Goal: Information Seeking & Learning: Learn about a topic

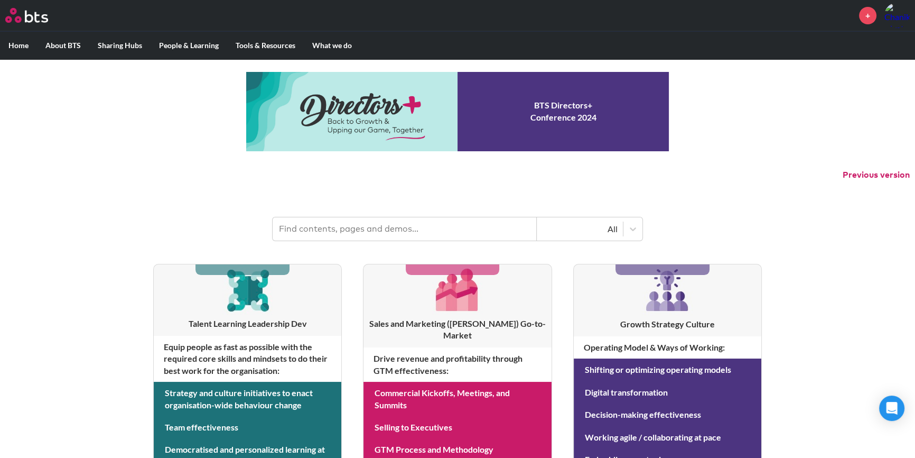
click at [464, 220] on input "text" at bounding box center [405, 228] width 264 height 23
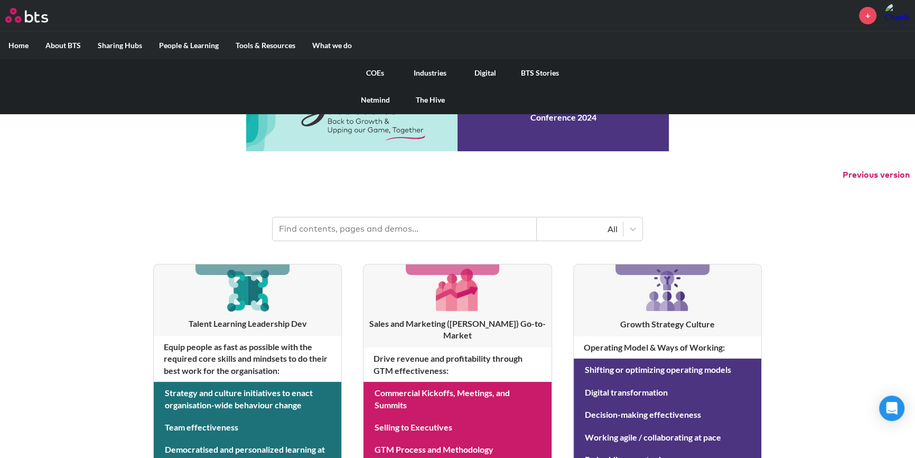
click at [372, 72] on link "COEs" at bounding box center [375, 72] width 55 height 27
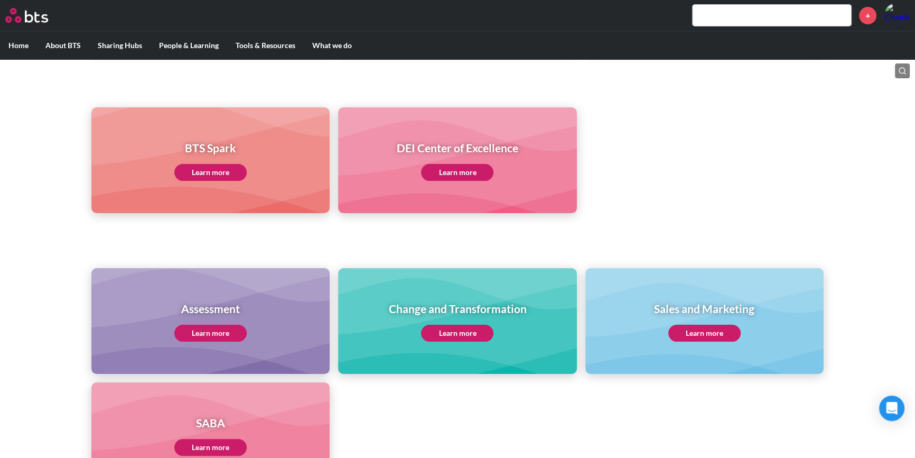
scroll to position [384, 0]
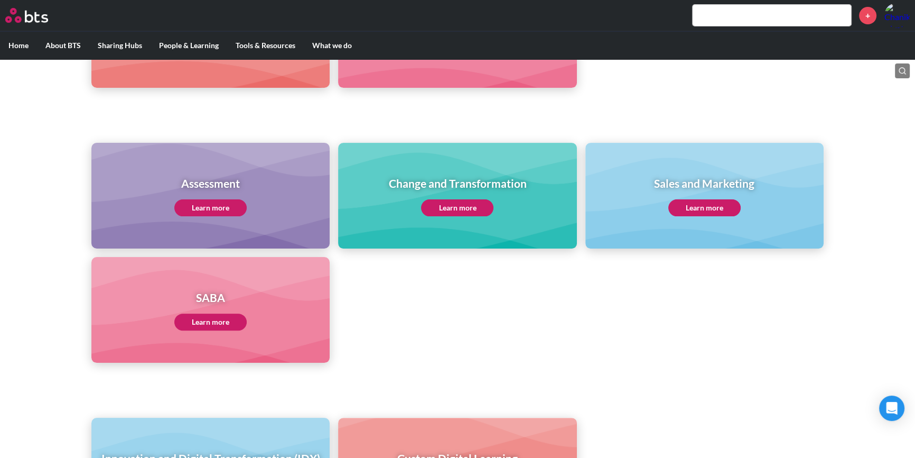
click at [210, 315] on link "Learn more" at bounding box center [210, 321] width 72 height 17
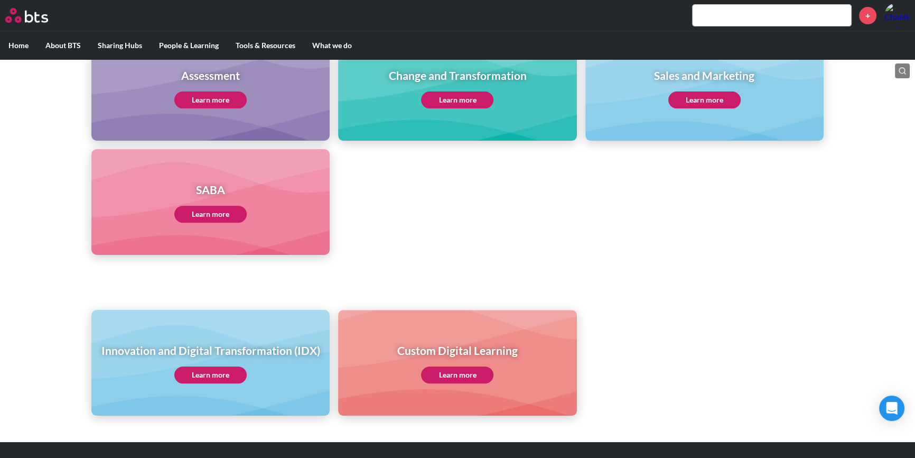
scroll to position [512, 0]
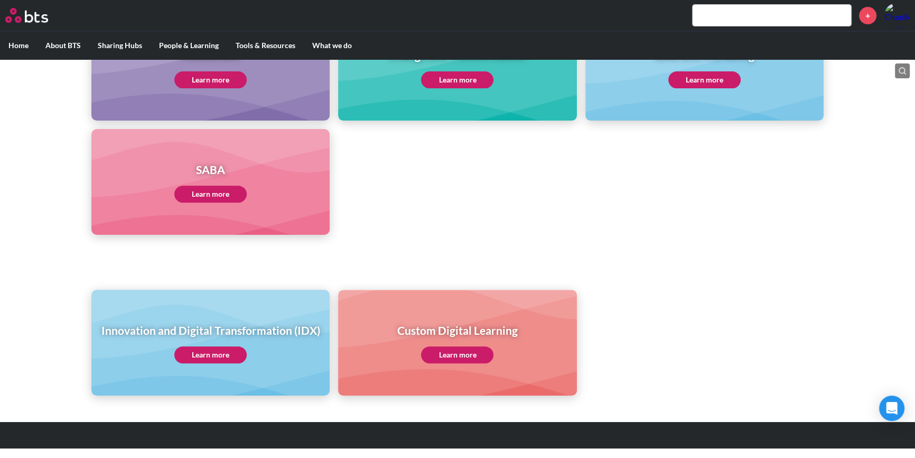
click at [232, 356] on link "Learn more" at bounding box center [210, 354] width 72 height 17
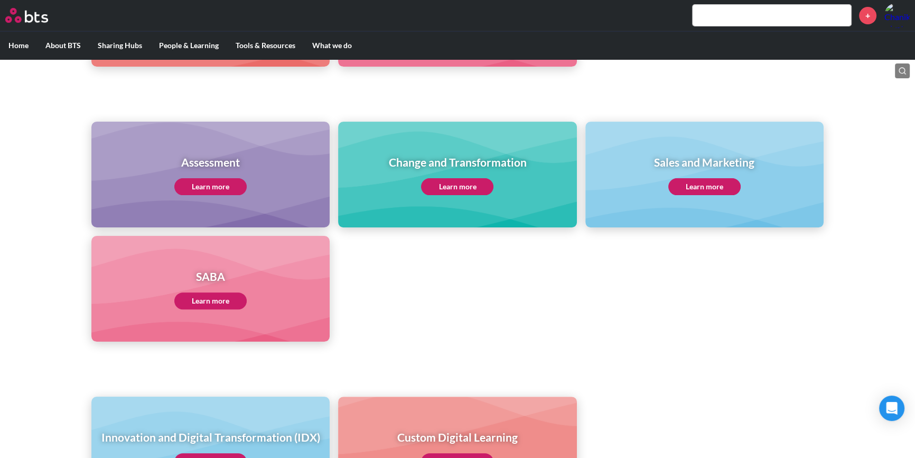
scroll to position [384, 0]
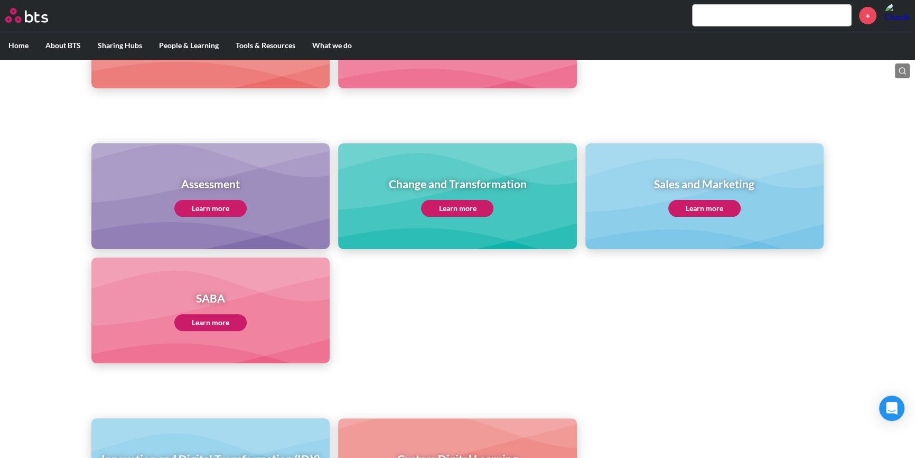
click at [692, 206] on link "Learn more" at bounding box center [704, 208] width 72 height 17
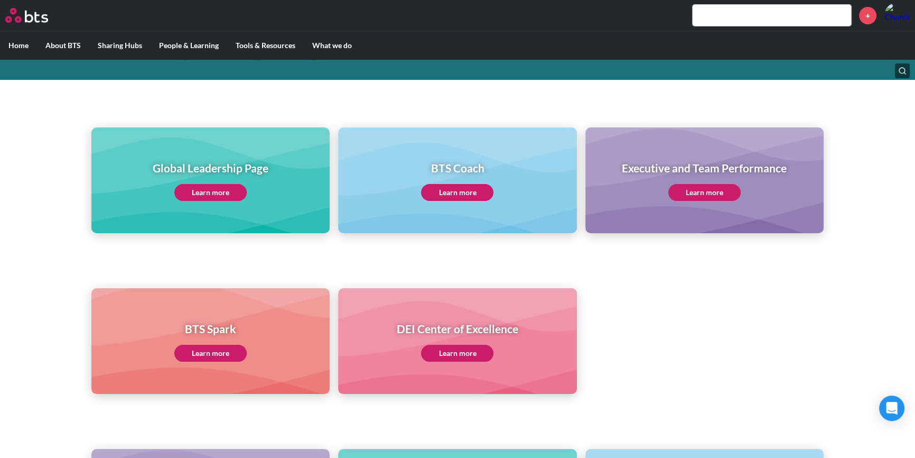
scroll to position [128, 0]
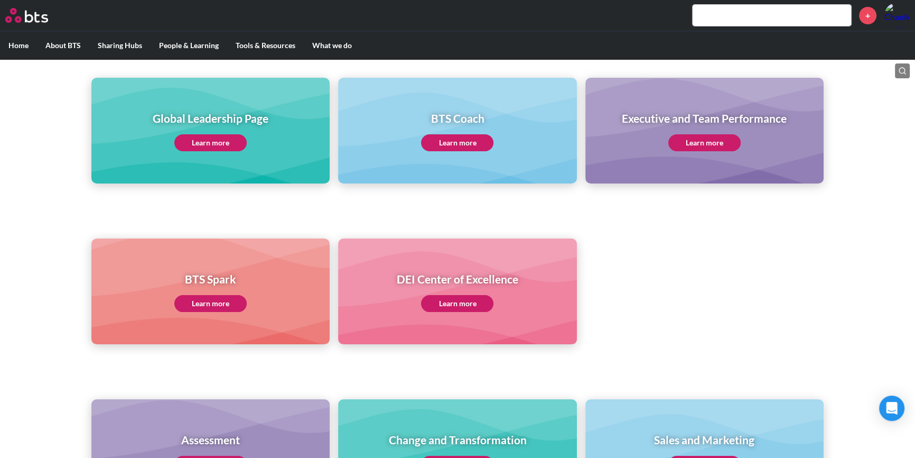
click at [475, 302] on link "Learn more" at bounding box center [457, 303] width 72 height 17
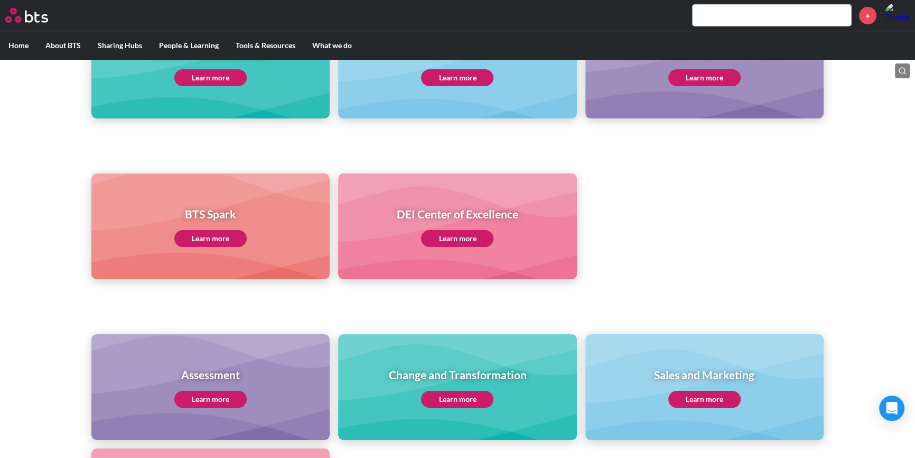
scroll to position [256, 0]
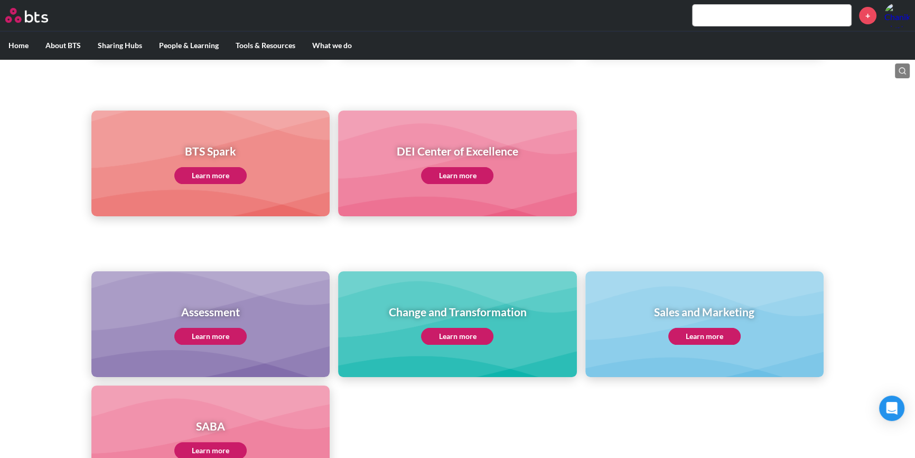
click at [469, 339] on link "Learn more" at bounding box center [457, 336] width 72 height 17
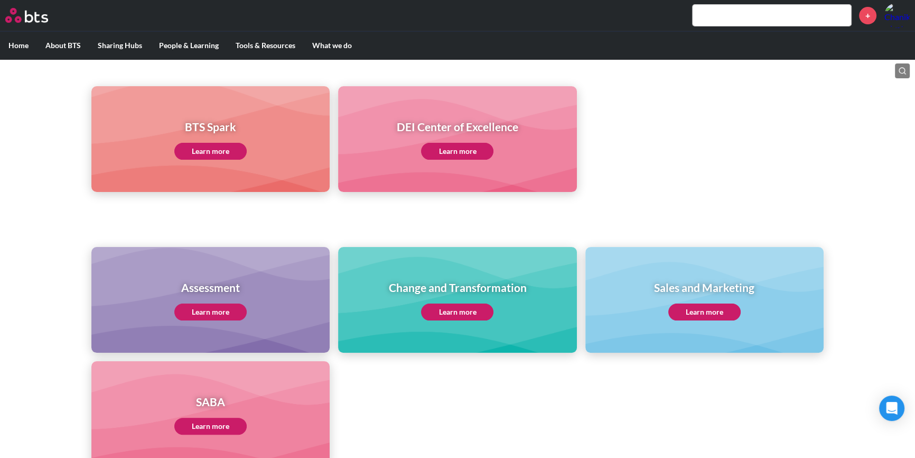
scroll to position [192, 0]
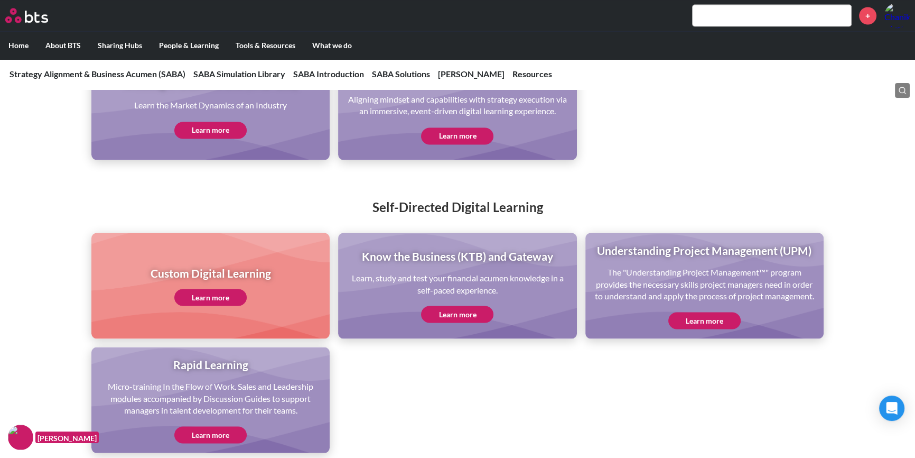
scroll to position [2369, 0]
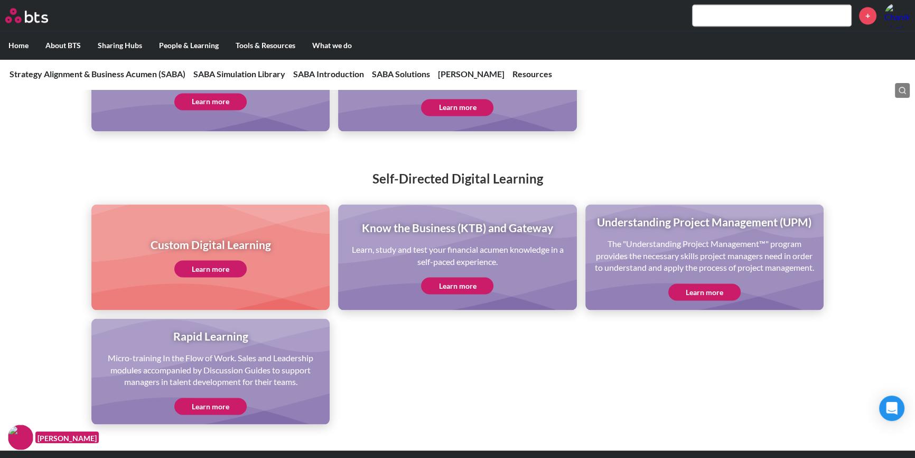
click at [463, 290] on link "Learn more" at bounding box center [457, 285] width 72 height 17
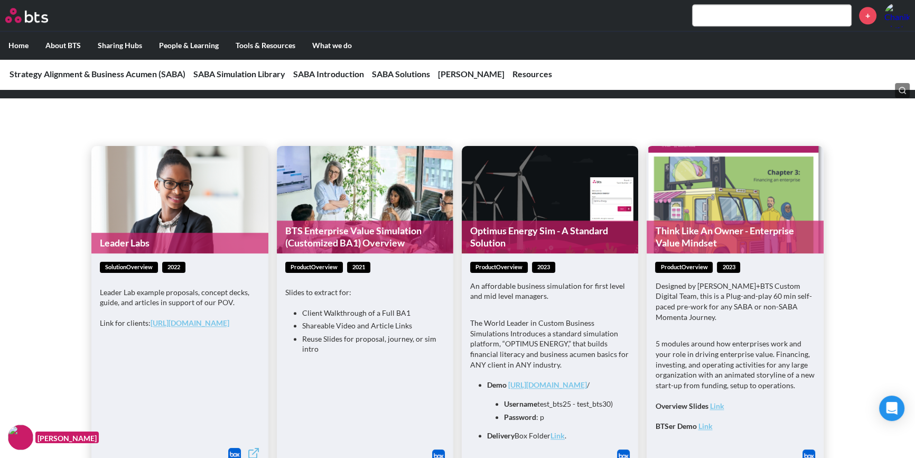
scroll to position [1345, 0]
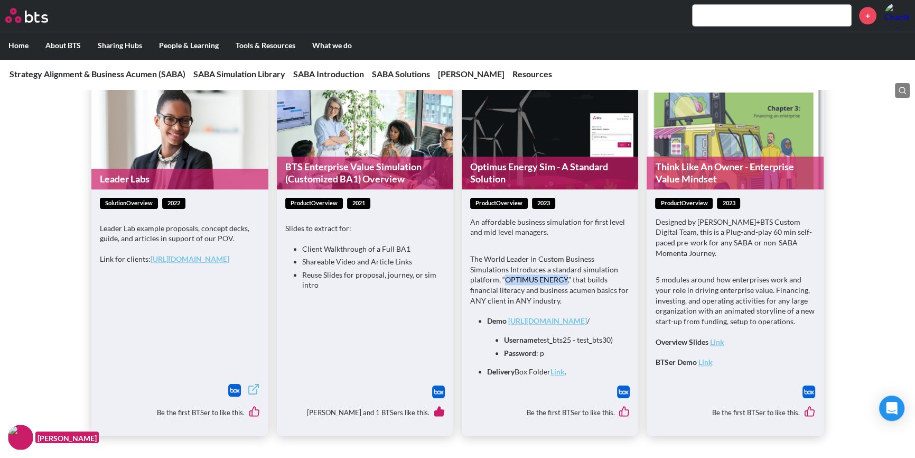
drag, startPoint x: 506, startPoint y: 265, endPoint x: 566, endPoint y: 263, distance: 60.2
click at [566, 263] on p "The World Leader in Custom Business Simulations Introduces a standard simulatio…" at bounding box center [550, 280] width 160 height 52
copy p "OPTIMUS ENERGY"
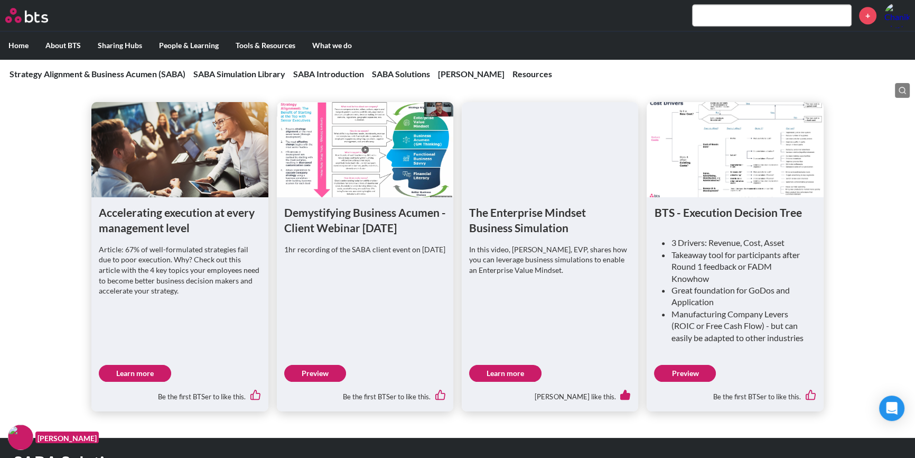
scroll to position [882, 0]
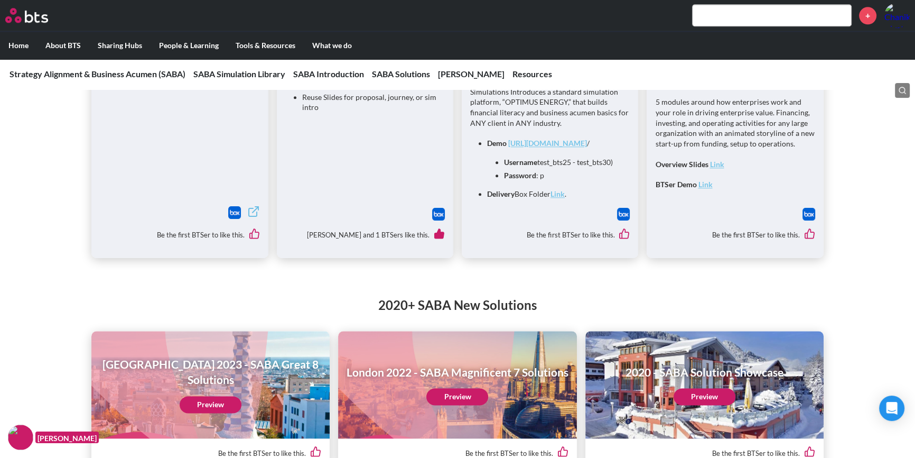
drag, startPoint x: 464, startPoint y: 281, endPoint x: 451, endPoint y: 300, distance: 23.3
click at [464, 280] on div "2020+ SABA New Solutions Barcelona 2023 - SABA Great 8 Solutions Preview Be the…" at bounding box center [457, 443] width 915 height 337
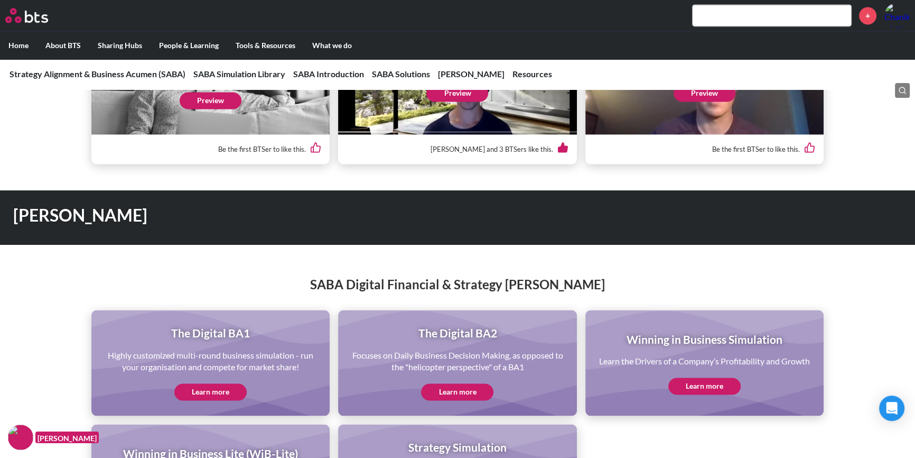
click at [470, 259] on div "SABA Digital Financial & Strategy Sims The Digital BA1 Highly customized multi-…" at bounding box center [457, 392] width 915 height 276
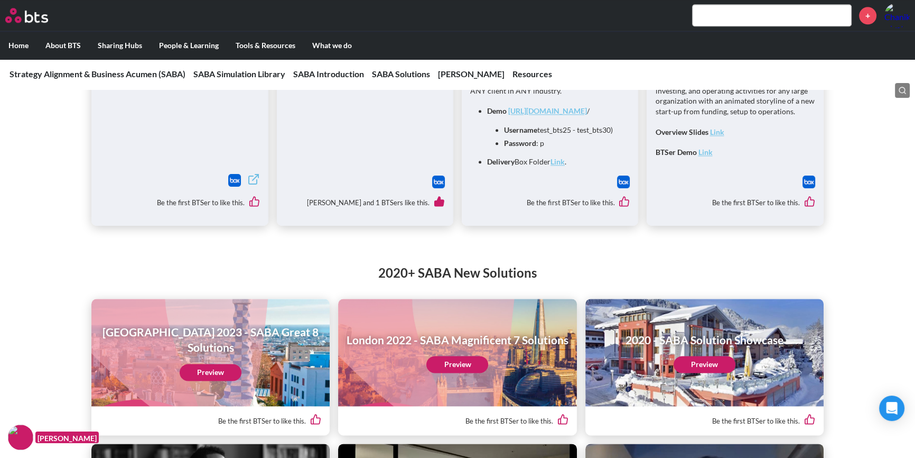
scroll to position [1650, 0]
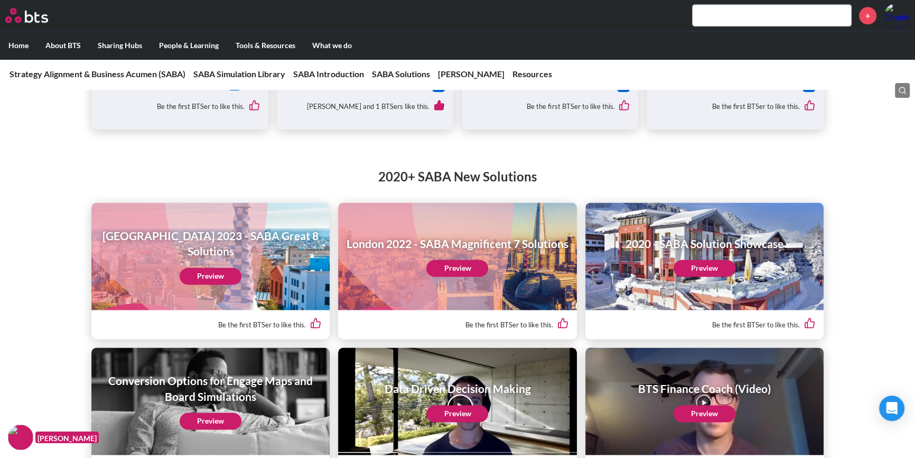
drag, startPoint x: 851, startPoint y: 299, endPoint x: 855, endPoint y: 309, distance: 10.4
click at [855, 308] on div "2020+ SABA New Solutions Barcelona 2023 - SABA Great 8 Solutions Preview Be the…" at bounding box center [457, 314] width 915 height 337
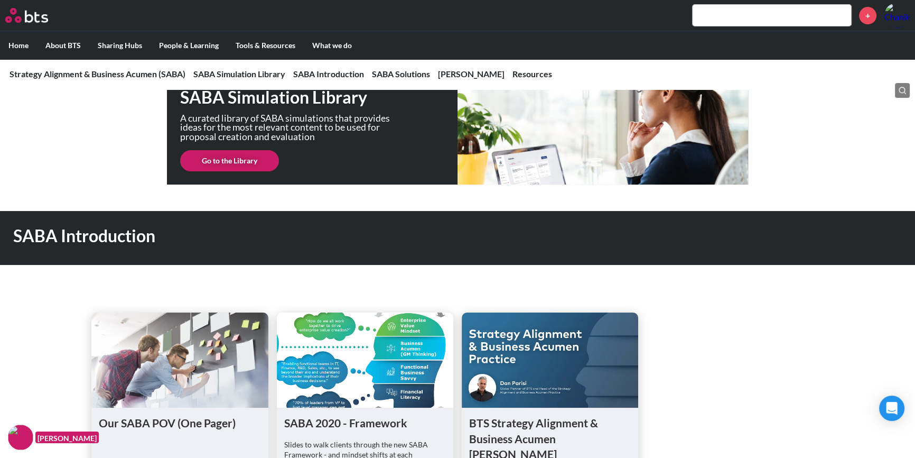
scroll to position [0, 0]
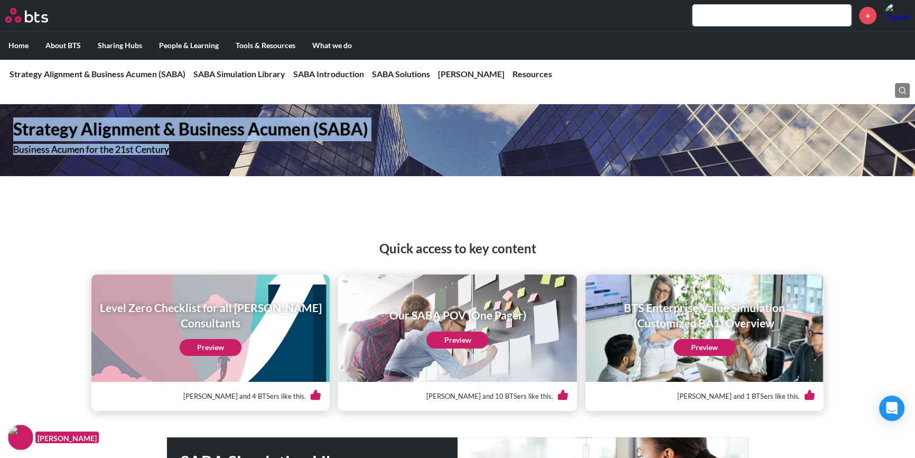
drag, startPoint x: 175, startPoint y: 154, endPoint x: -6, endPoint y: 106, distance: 187.5
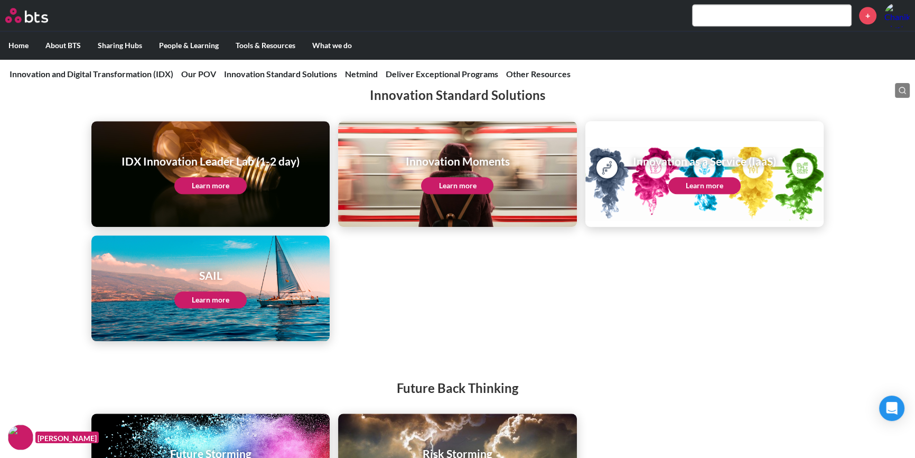
scroll to position [1345, 0]
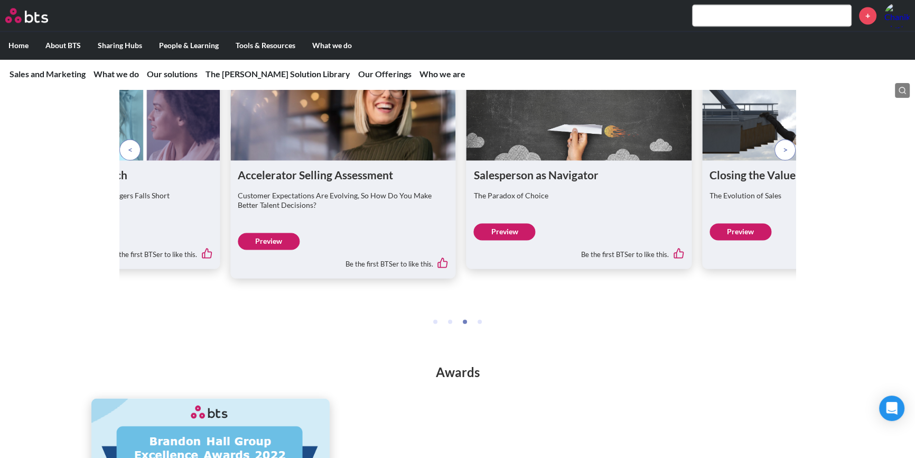
scroll to position [2113, 0]
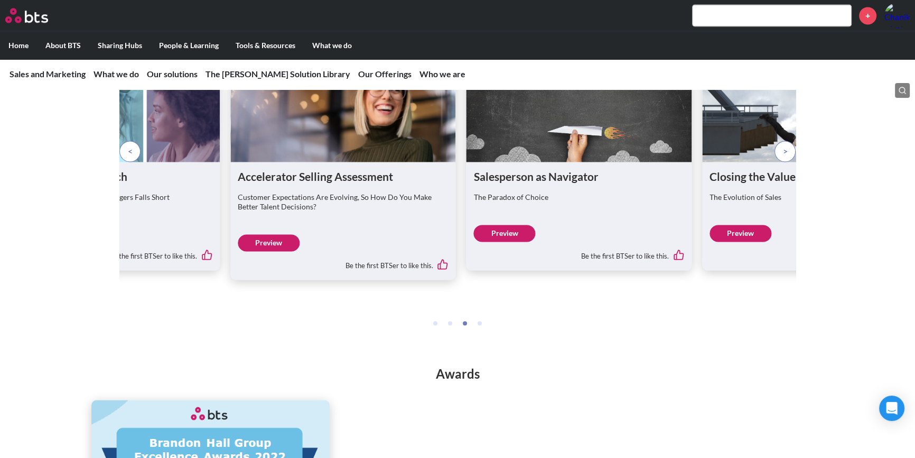
click at [789, 162] on p at bounding box center [784, 151] width 21 height 21
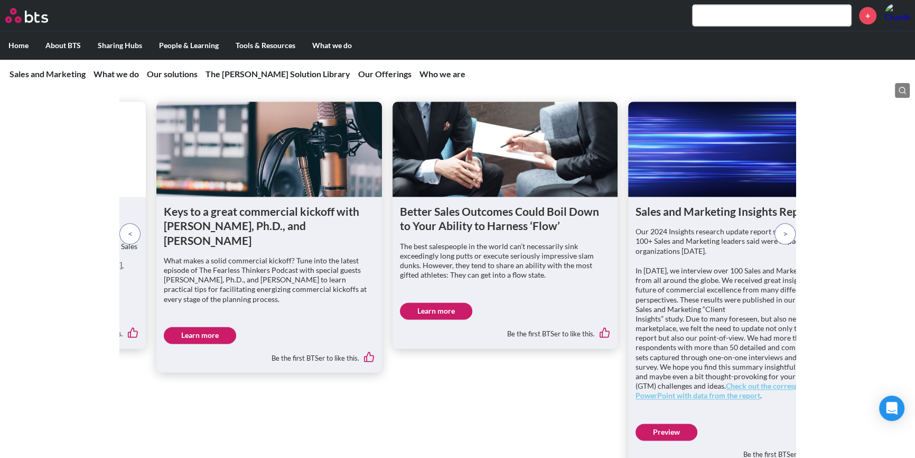
scroll to position [1578, 0]
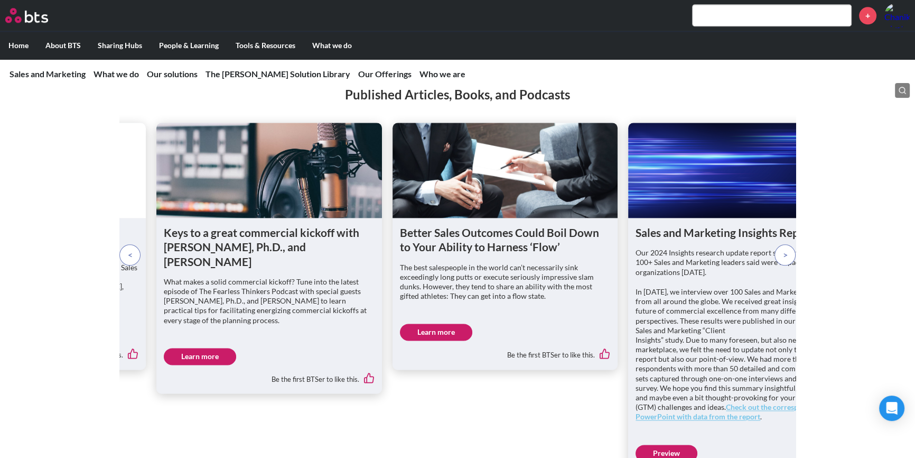
click at [789, 265] on p at bounding box center [784, 254] width 21 height 21
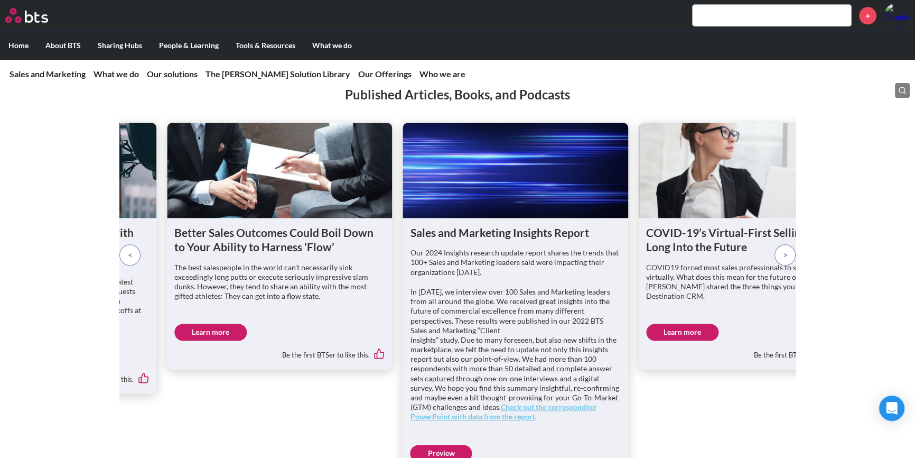
click at [787, 260] on span at bounding box center [785, 255] width 5 height 12
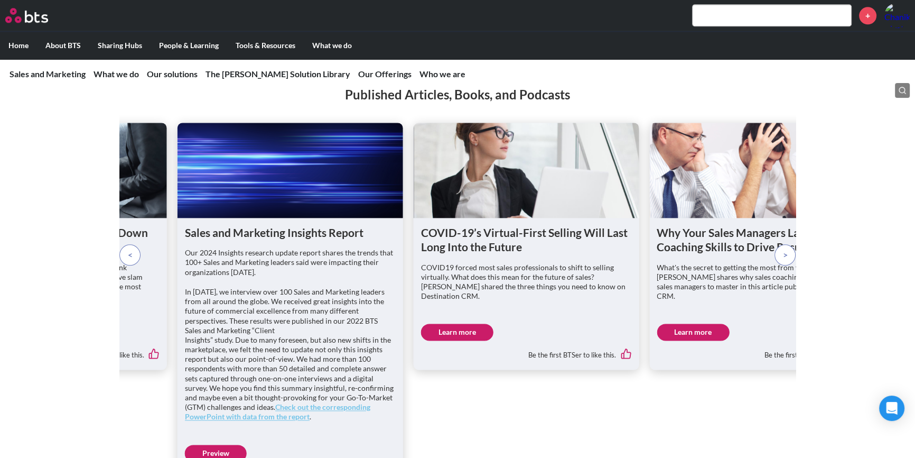
click at [783, 260] on span at bounding box center [785, 255] width 5 height 12
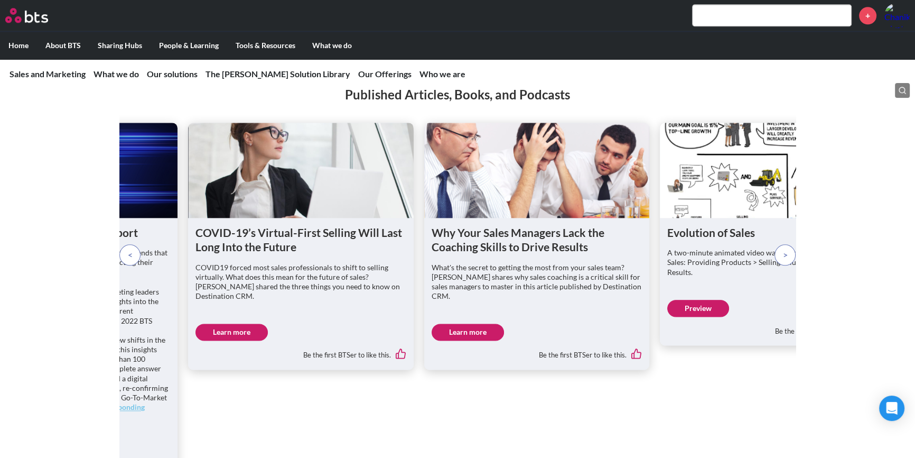
click at [789, 265] on p at bounding box center [784, 254] width 21 height 21
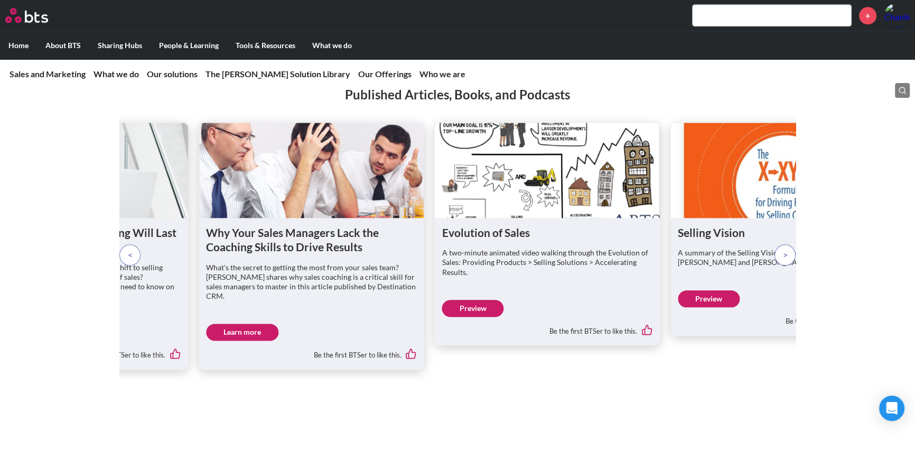
click at [787, 260] on span at bounding box center [785, 255] width 5 height 12
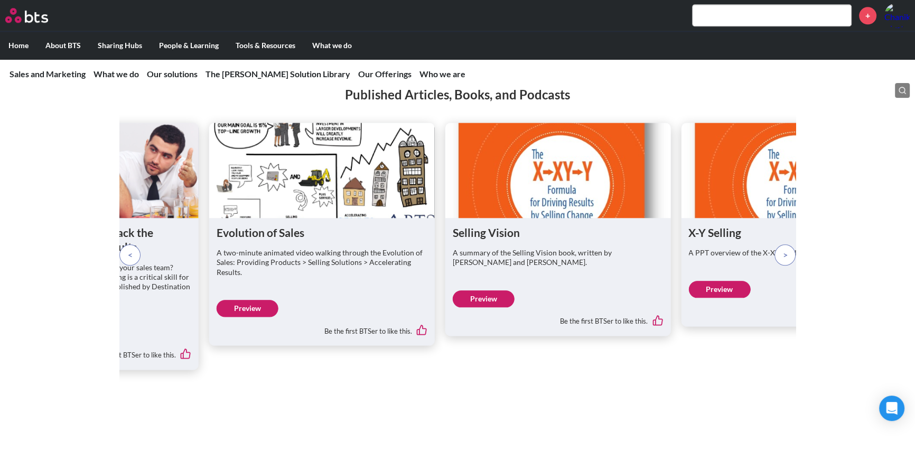
click at [788, 265] on p at bounding box center [784, 254] width 21 height 21
